Goal: Task Accomplishment & Management: Manage account settings

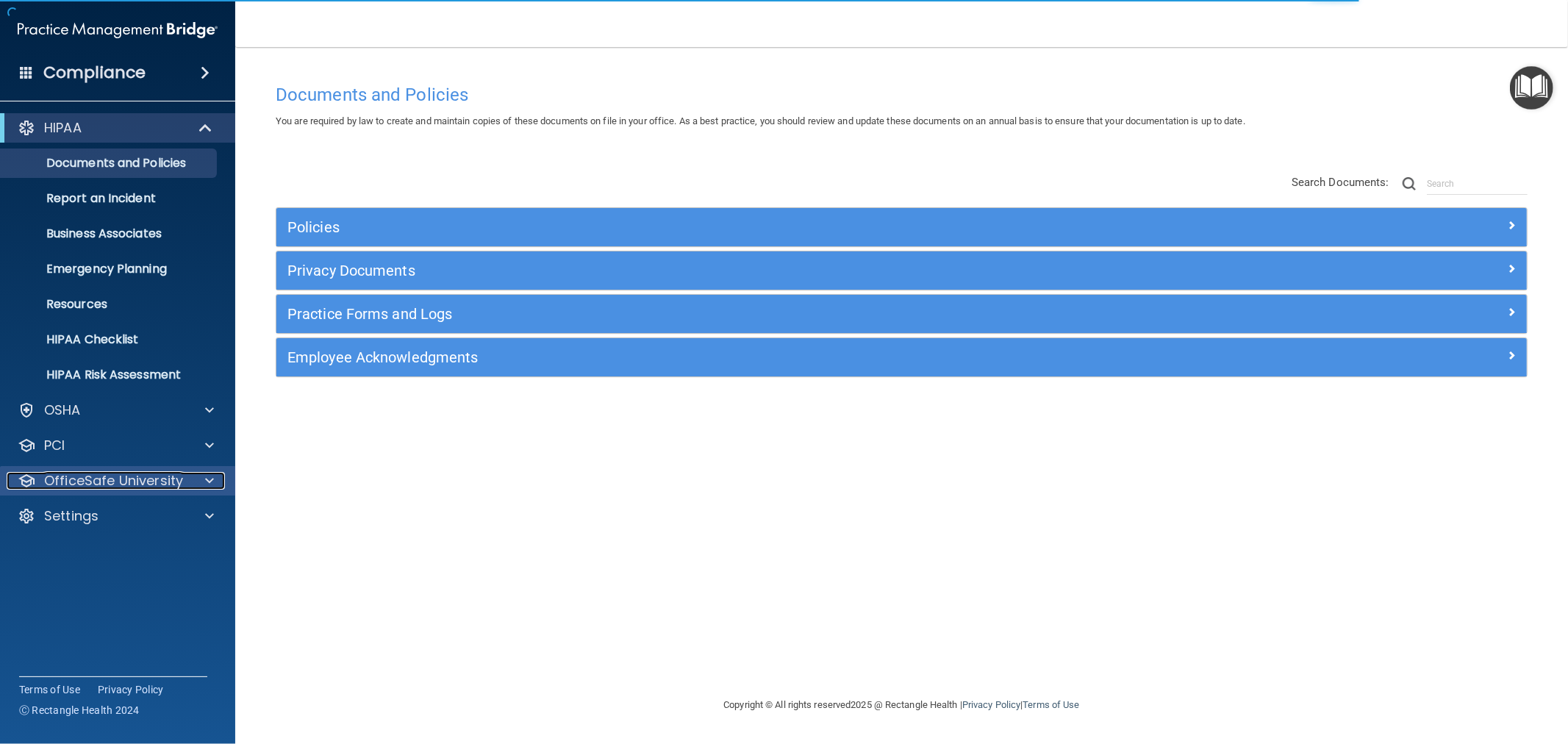
click at [108, 472] on p "OfficeSafe University" at bounding box center [113, 480] width 139 height 17
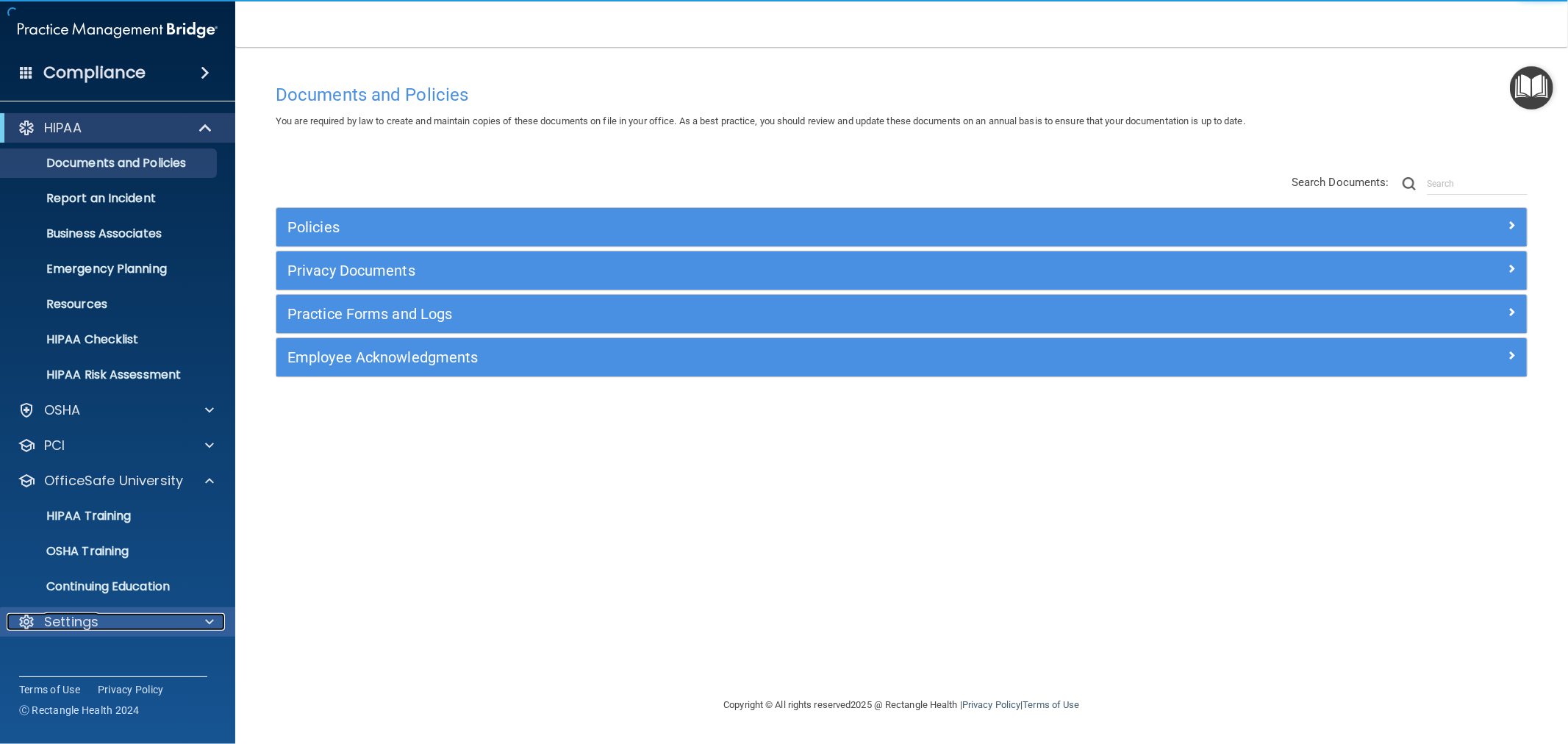
click at [81, 615] on p "Settings" at bounding box center [71, 621] width 55 height 17
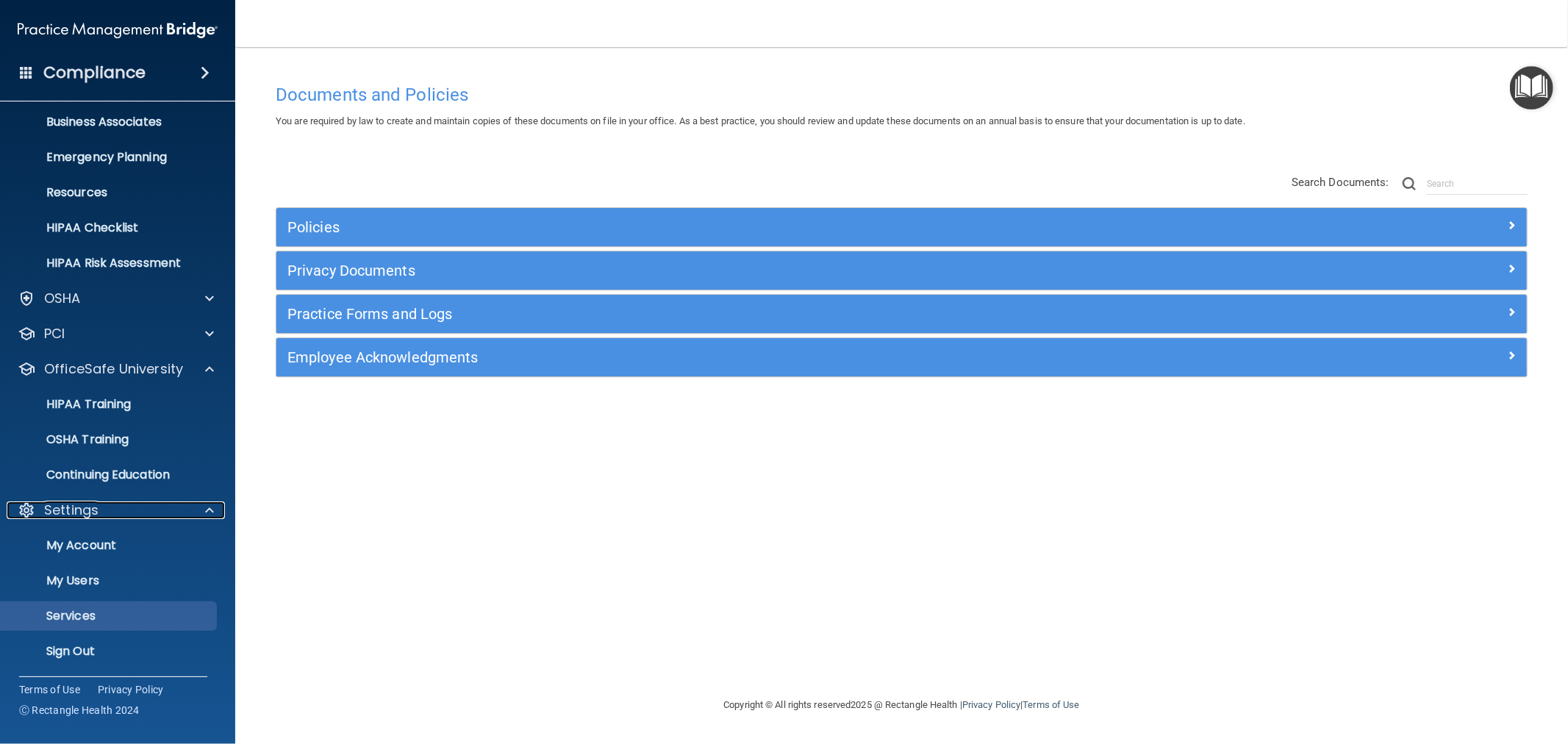
scroll to position [112, 0]
click at [87, 584] on p "My Users" at bounding box center [109, 580] width 201 height 15
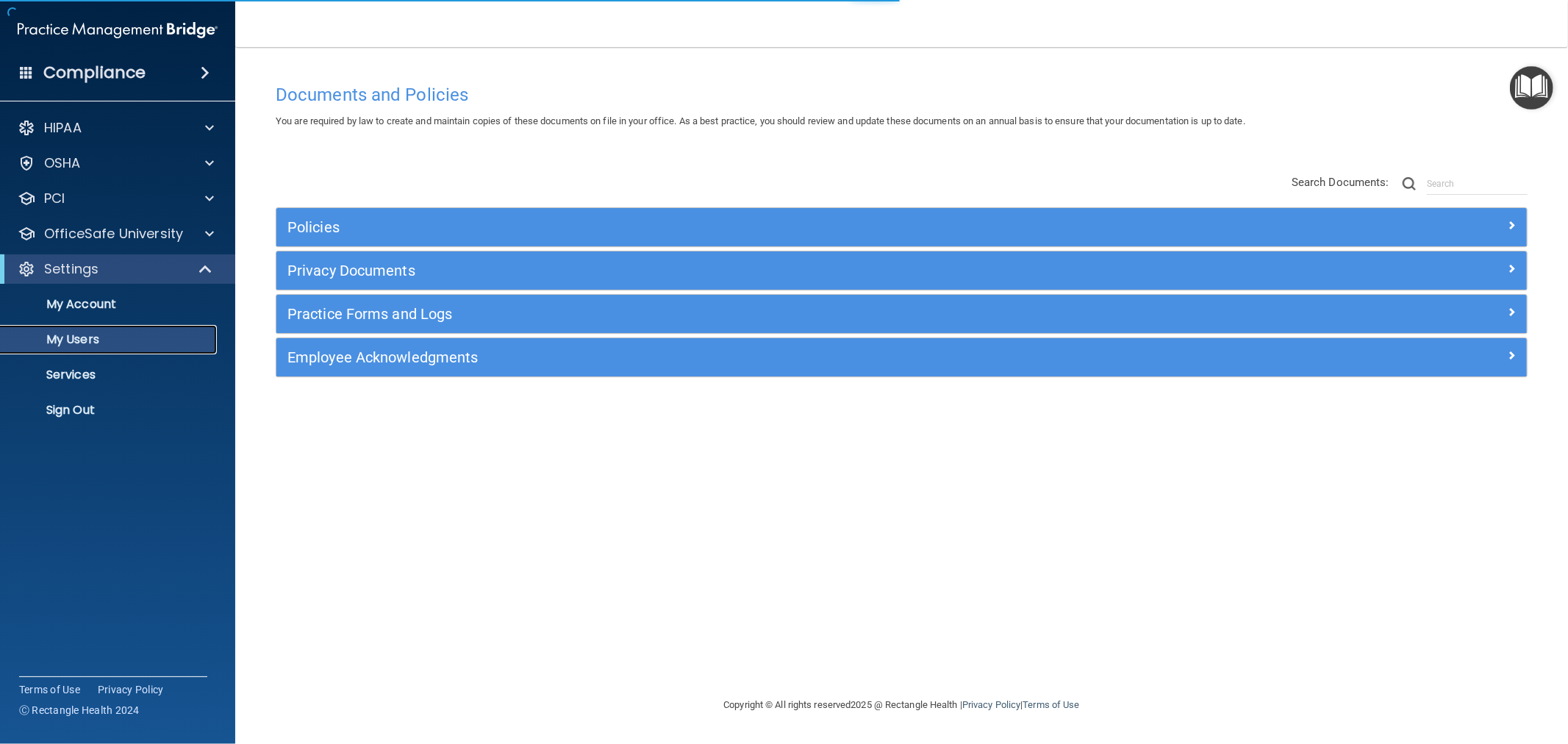
select select "20"
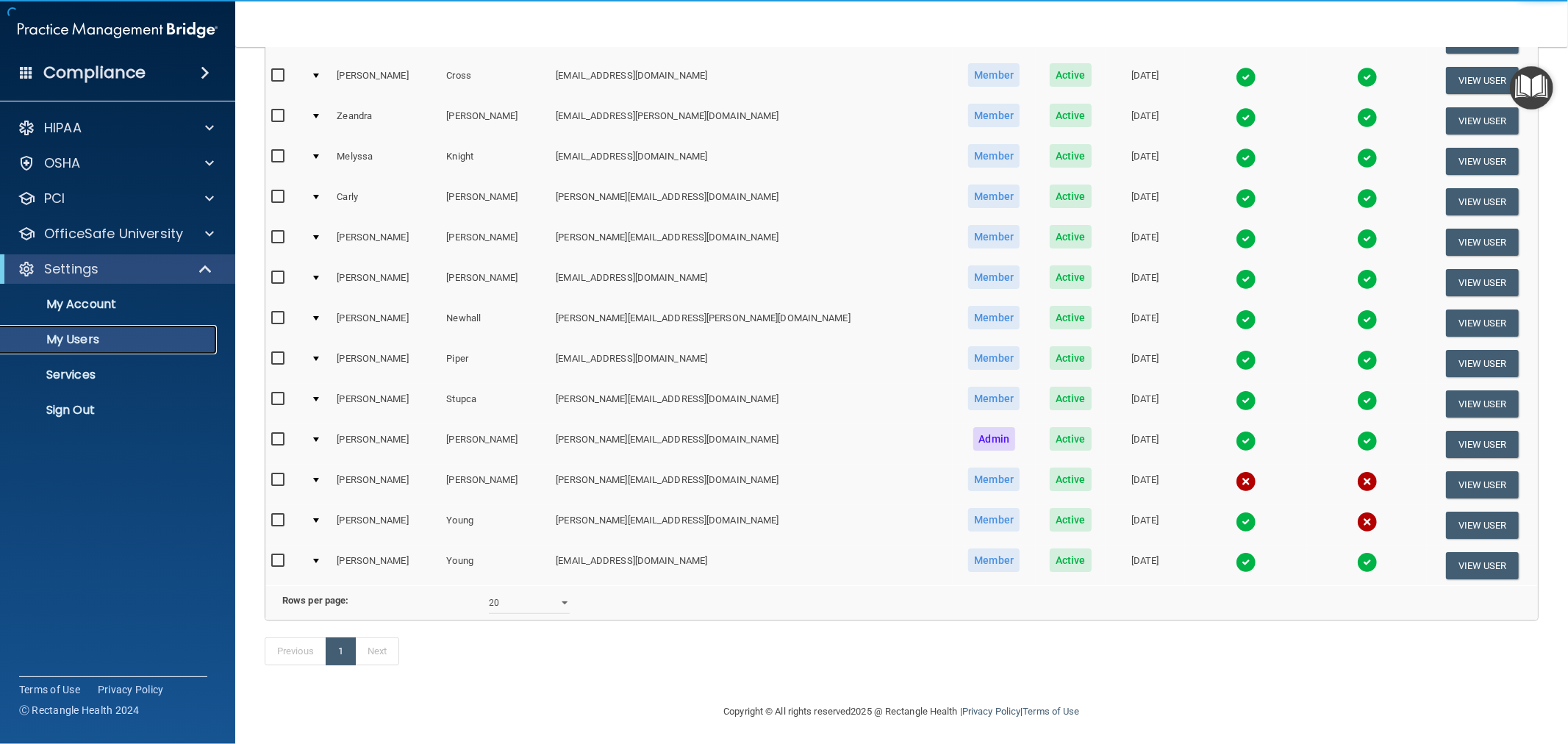
scroll to position [344, 0]
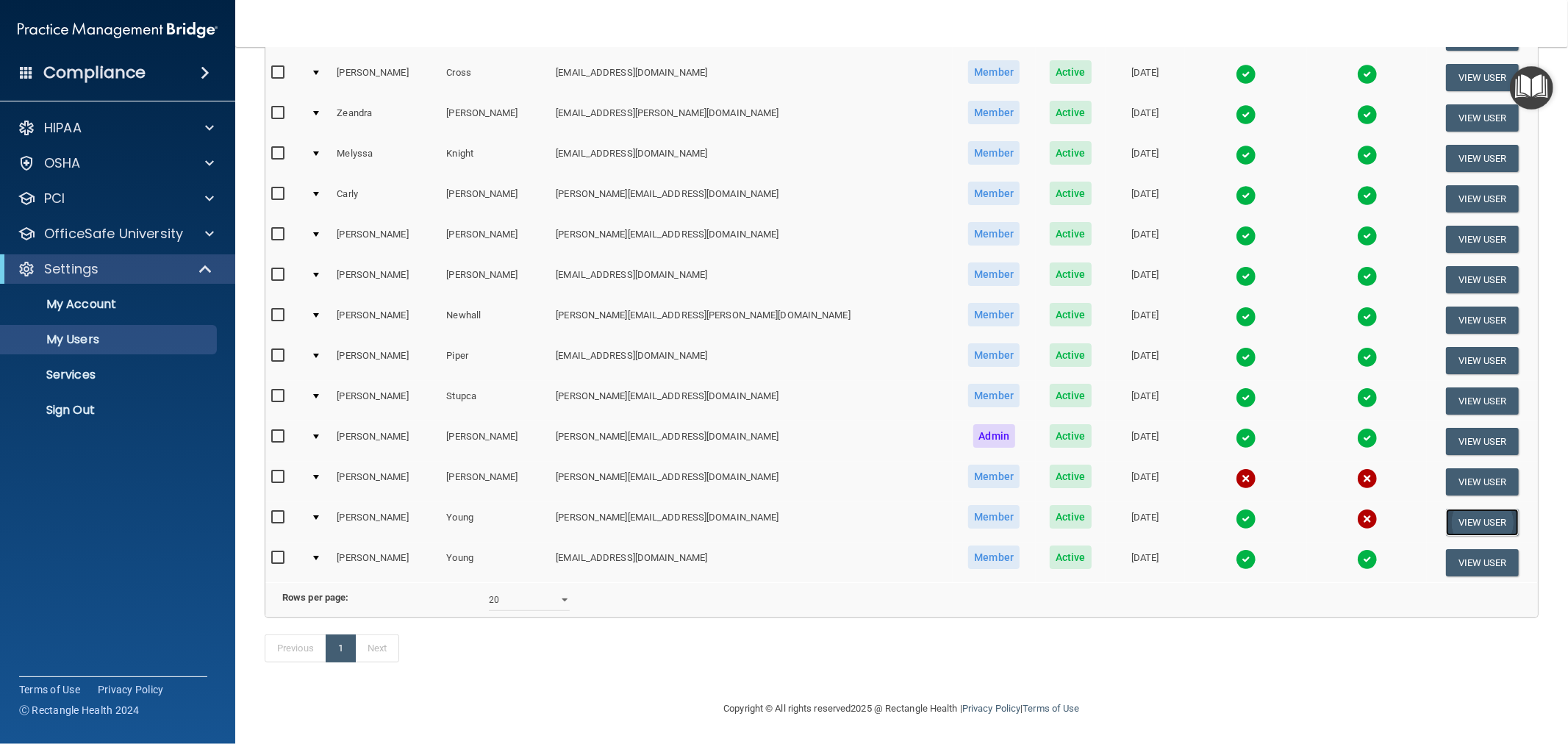
click at [1454, 509] on button "View User" at bounding box center [1482, 522] width 73 height 27
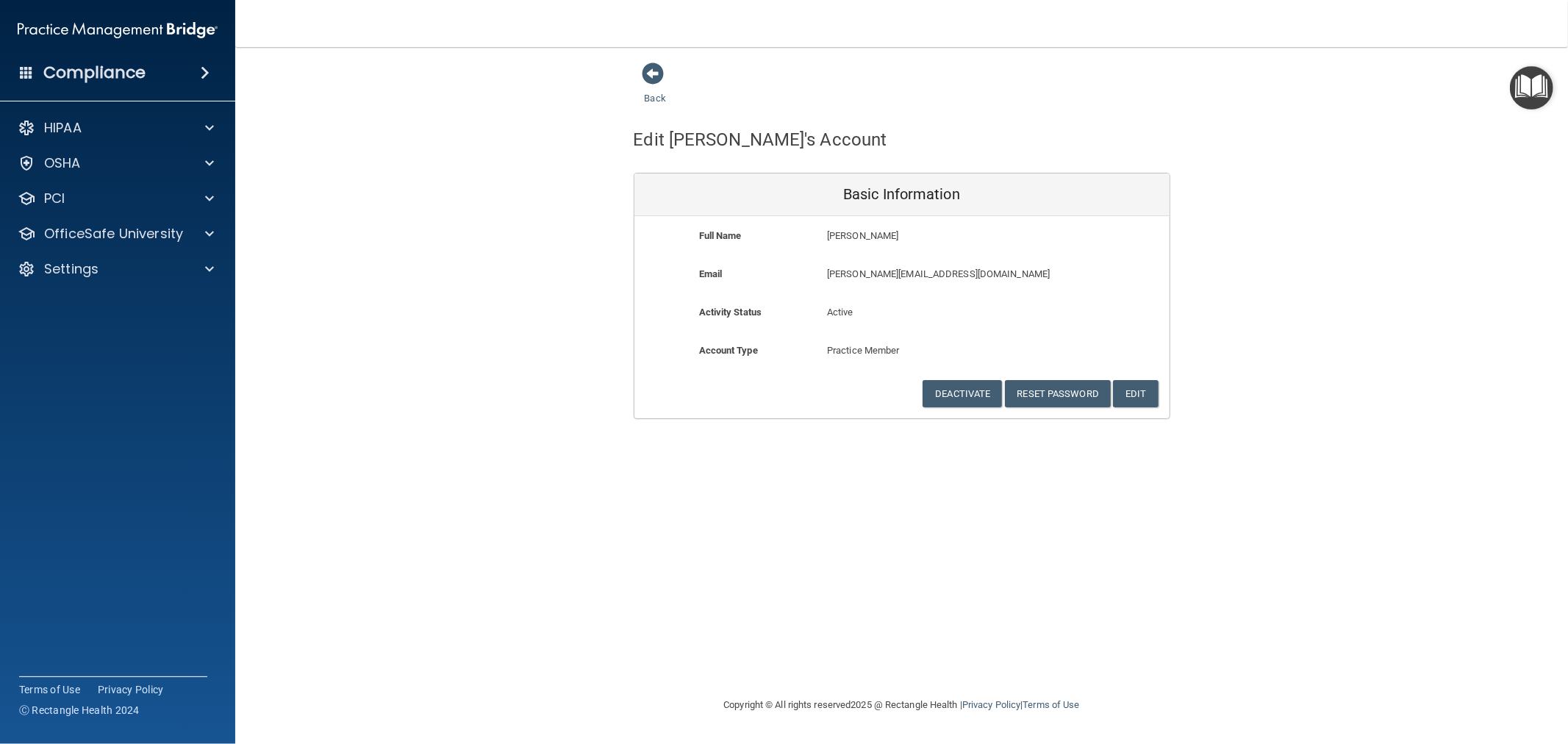
click at [1323, 339] on div "Back Edit [PERSON_NAME]'s Account Basic Information Full Name [PERSON_NAME] [PE…" at bounding box center [901, 241] width 1274 height 357
click at [652, 97] on link "Back" at bounding box center [655, 88] width 21 height 28
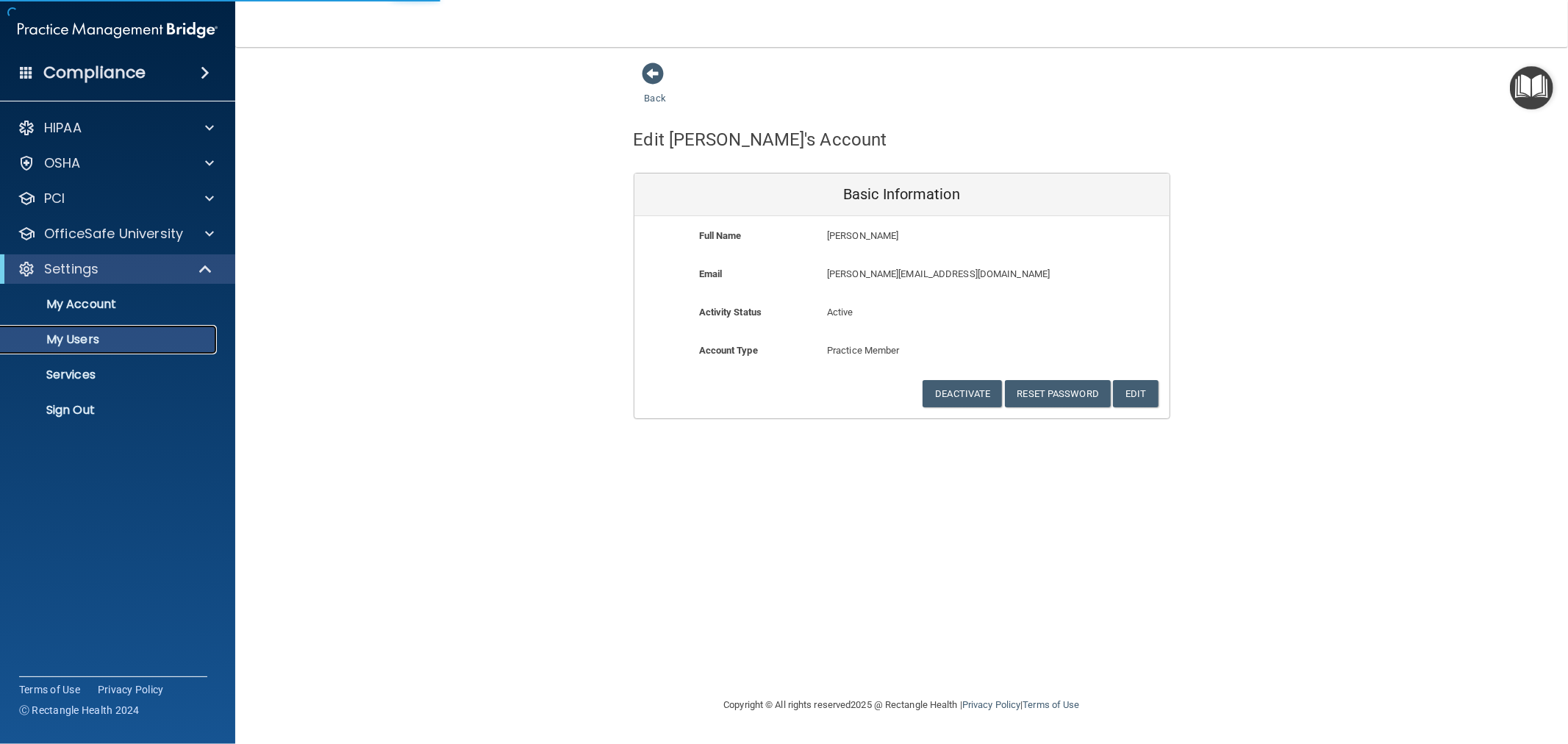
click at [97, 339] on p "My Users" at bounding box center [109, 339] width 201 height 15
select select "20"
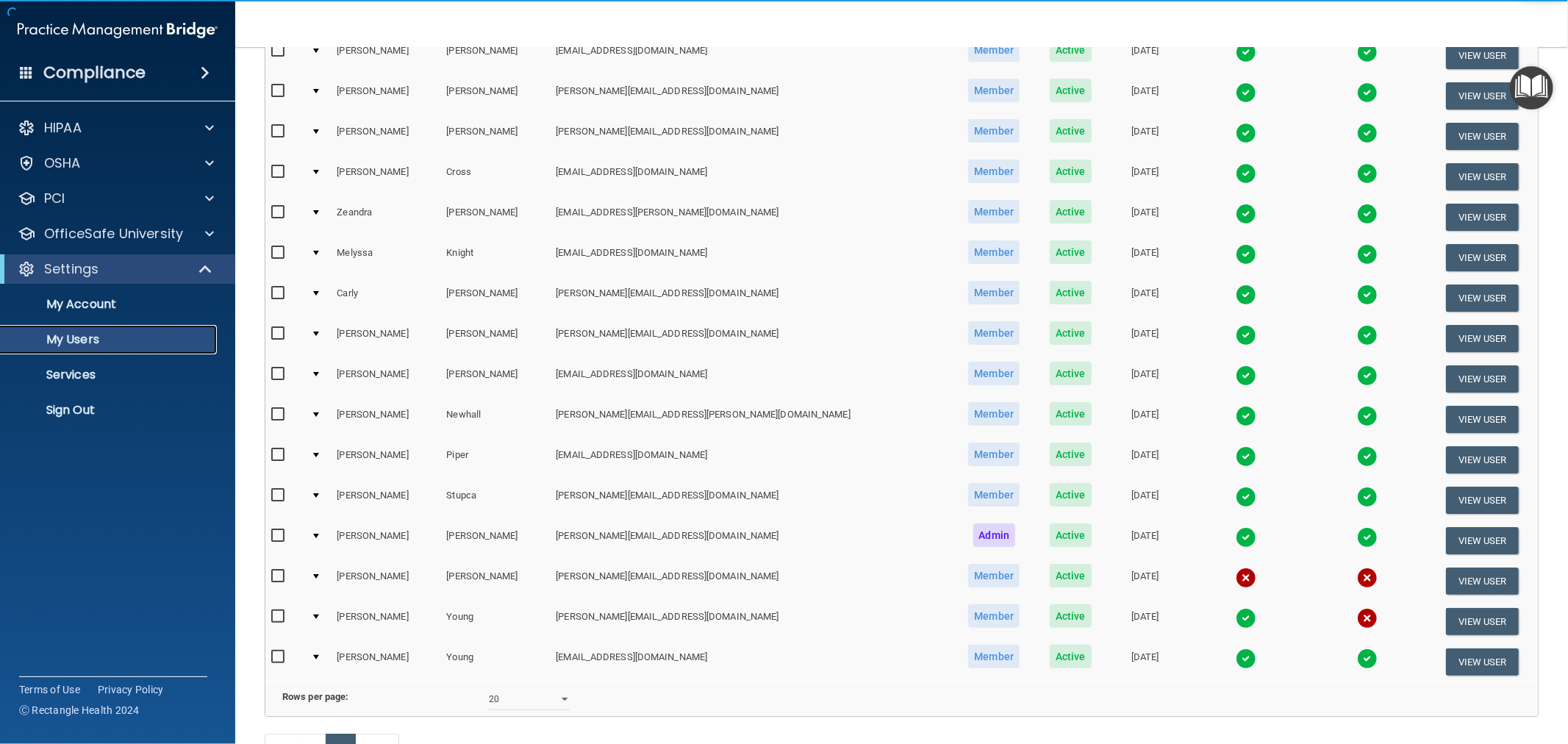
scroll to position [244, 0]
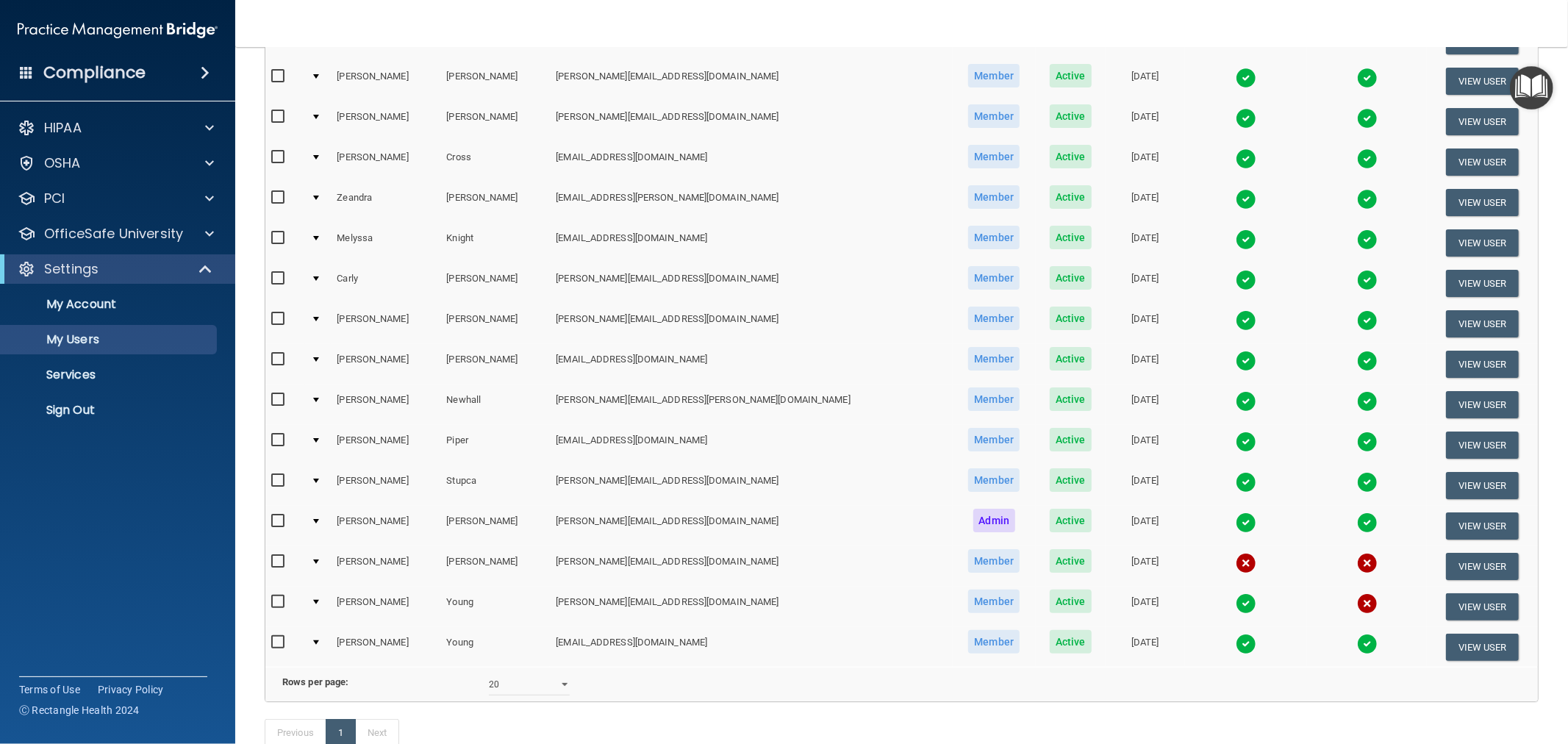
click at [279, 596] on input "checkbox" at bounding box center [280, 602] width 17 height 12
checkbox input "true"
click at [319, 601] on div at bounding box center [315, 603] width 5 height 5
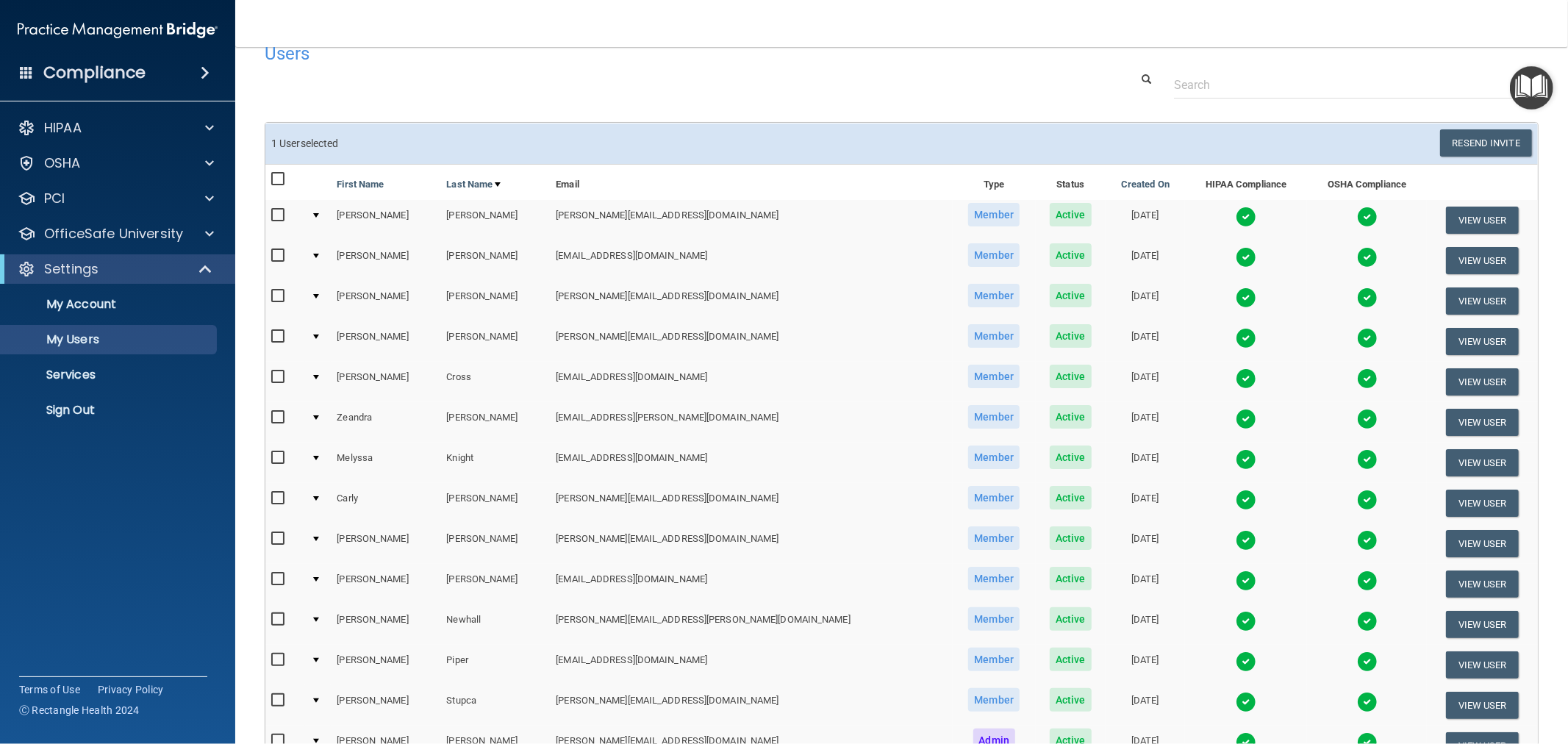
scroll to position [0, 0]
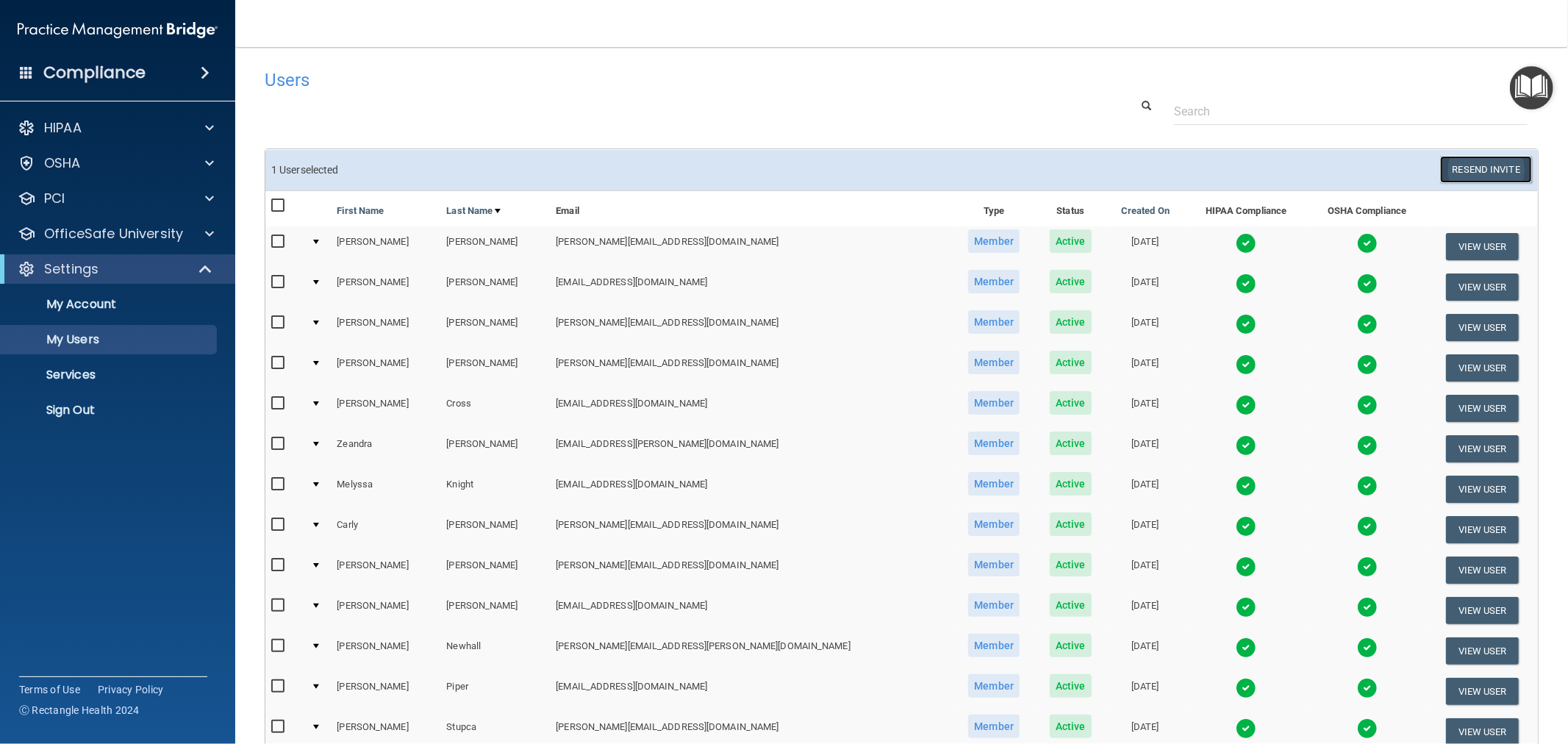
click at [1486, 171] on button "Resend Invite" at bounding box center [1485, 170] width 92 height 27
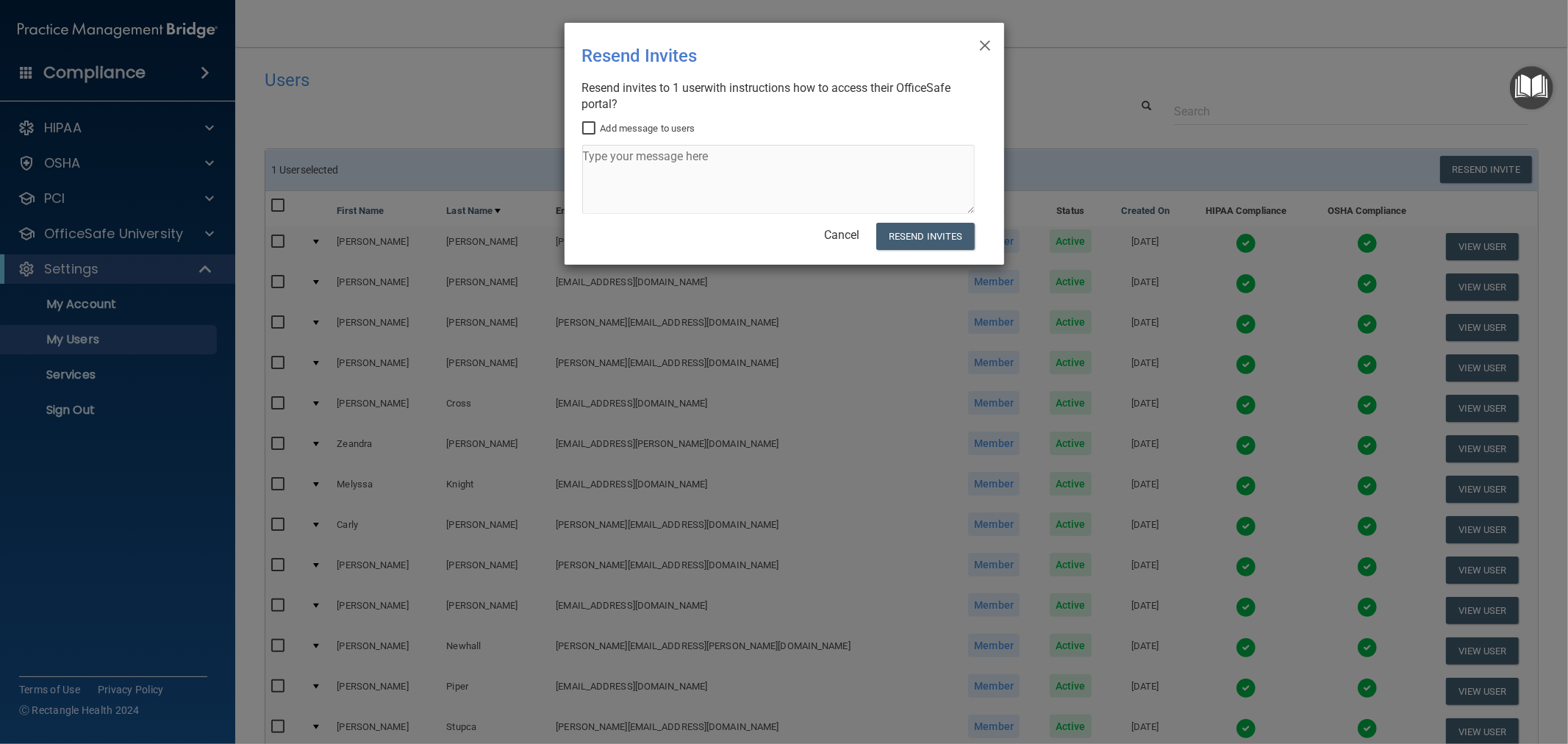
click at [586, 125] on input "Add message to users" at bounding box center [591, 129] width 17 height 12
checkbox input "true"
click at [597, 157] on textarea at bounding box center [779, 180] width 393 height 69
drag, startPoint x: 738, startPoint y: 160, endPoint x: 597, endPoint y: 158, distance: 141.0
click at [597, 158] on textarea "To enrich screen reader interactions, please activate Accessibility in Grammarl…" at bounding box center [779, 180] width 393 height 69
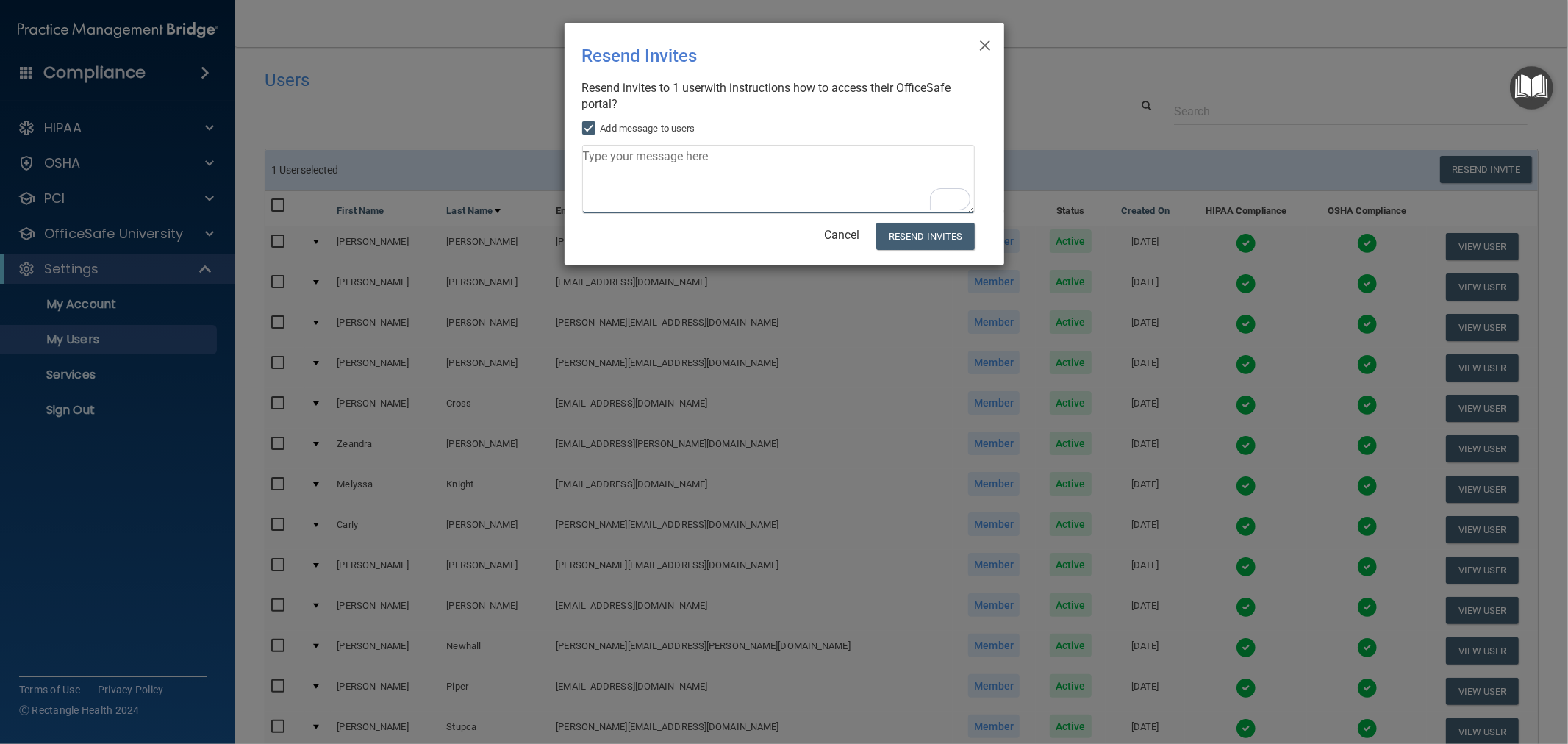
type textarea "H"
click at [754, 172] on textarea "[PERSON_NAME], it appears that there are only two modules that require your att…" at bounding box center [779, 180] width 393 height 69
type textarea "[PERSON_NAME], it appears that there are only two modules that require your att…"
click at [923, 240] on button "Resend Invites" at bounding box center [924, 236] width 98 height 27
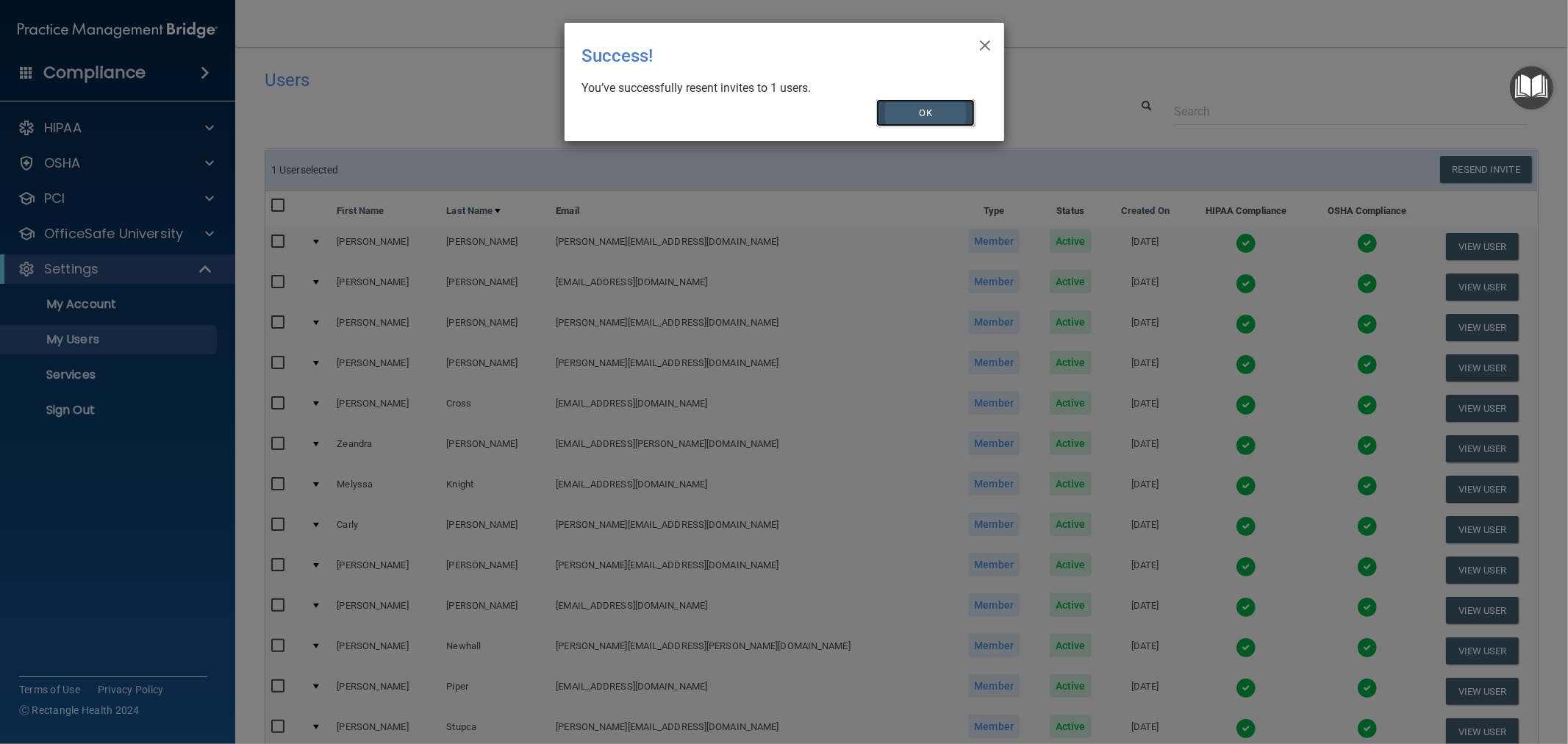
click at [935, 110] on button "OK" at bounding box center [925, 113] width 98 height 27
